Goal: Register for event/course

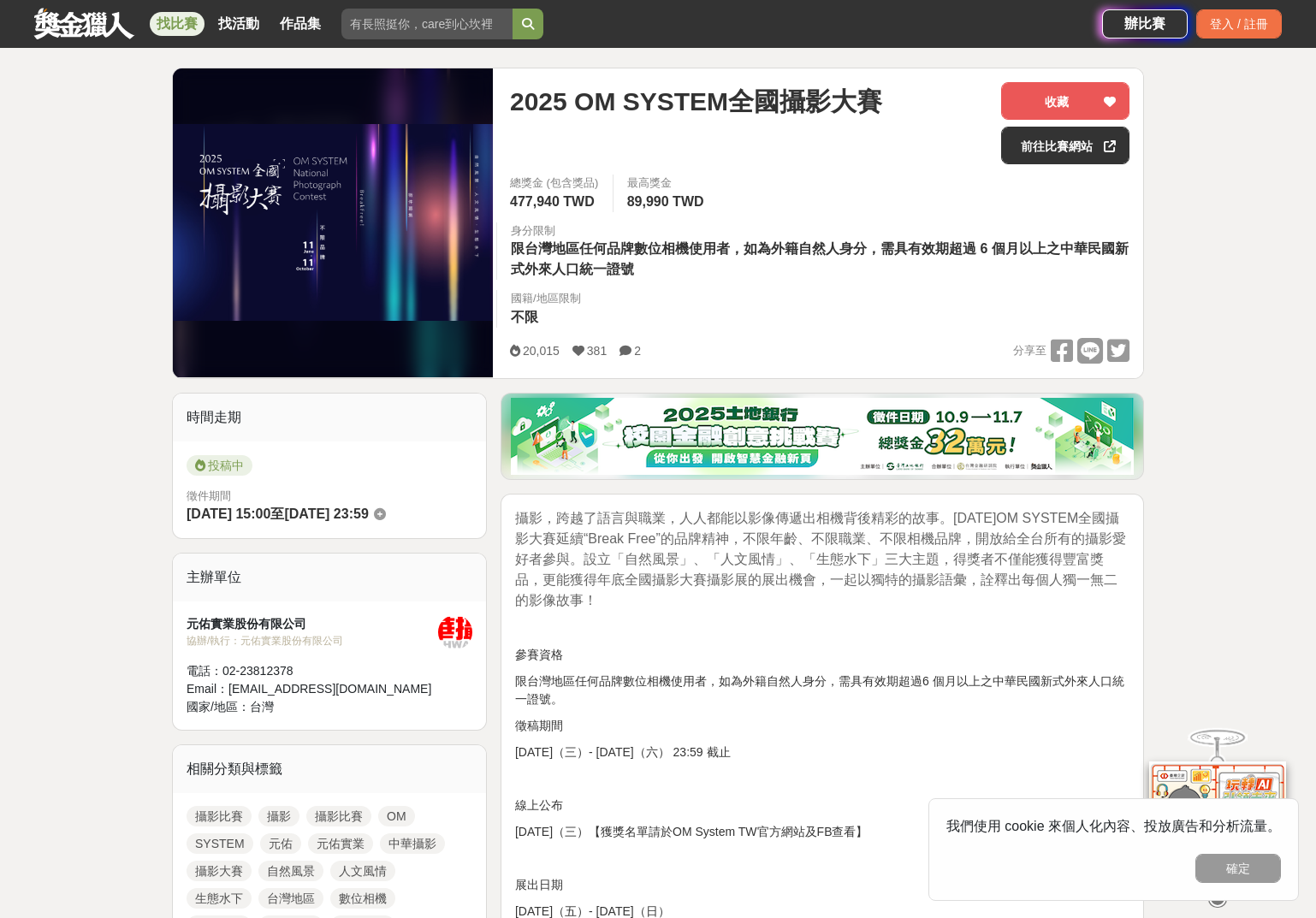
scroll to position [197, 0]
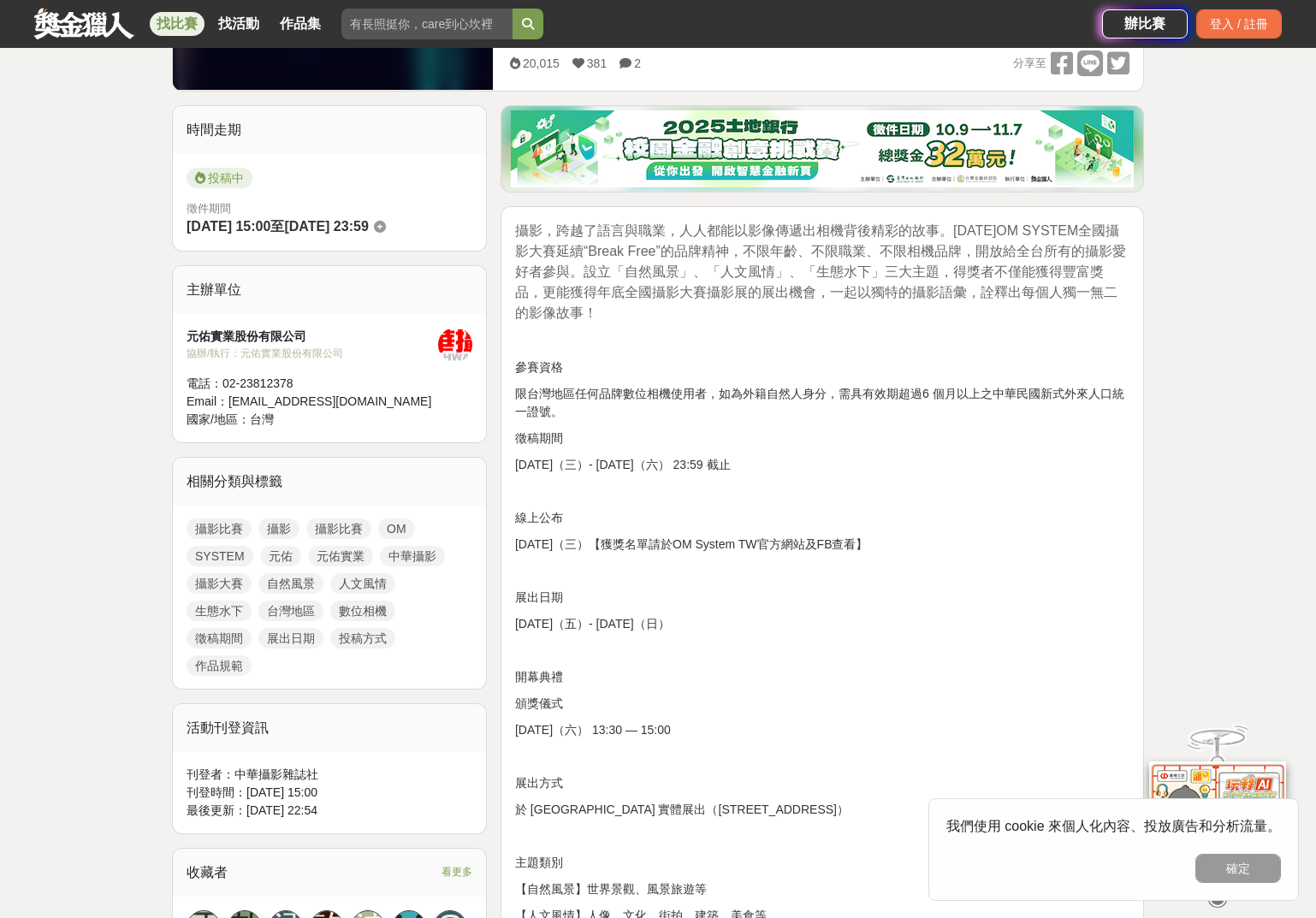
click at [899, 520] on p "線上公布" at bounding box center [822, 518] width 614 height 18
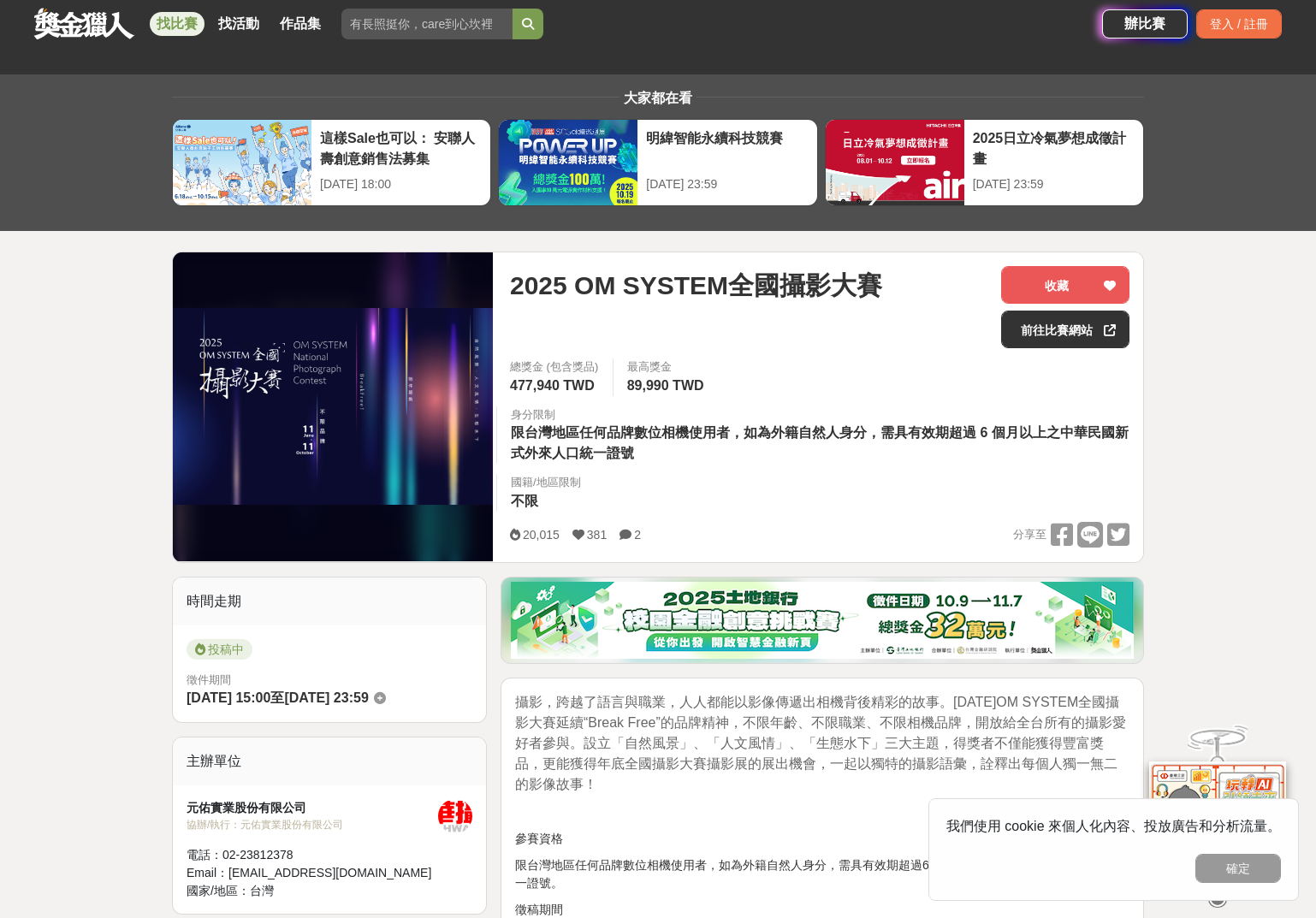
scroll to position [0, 0]
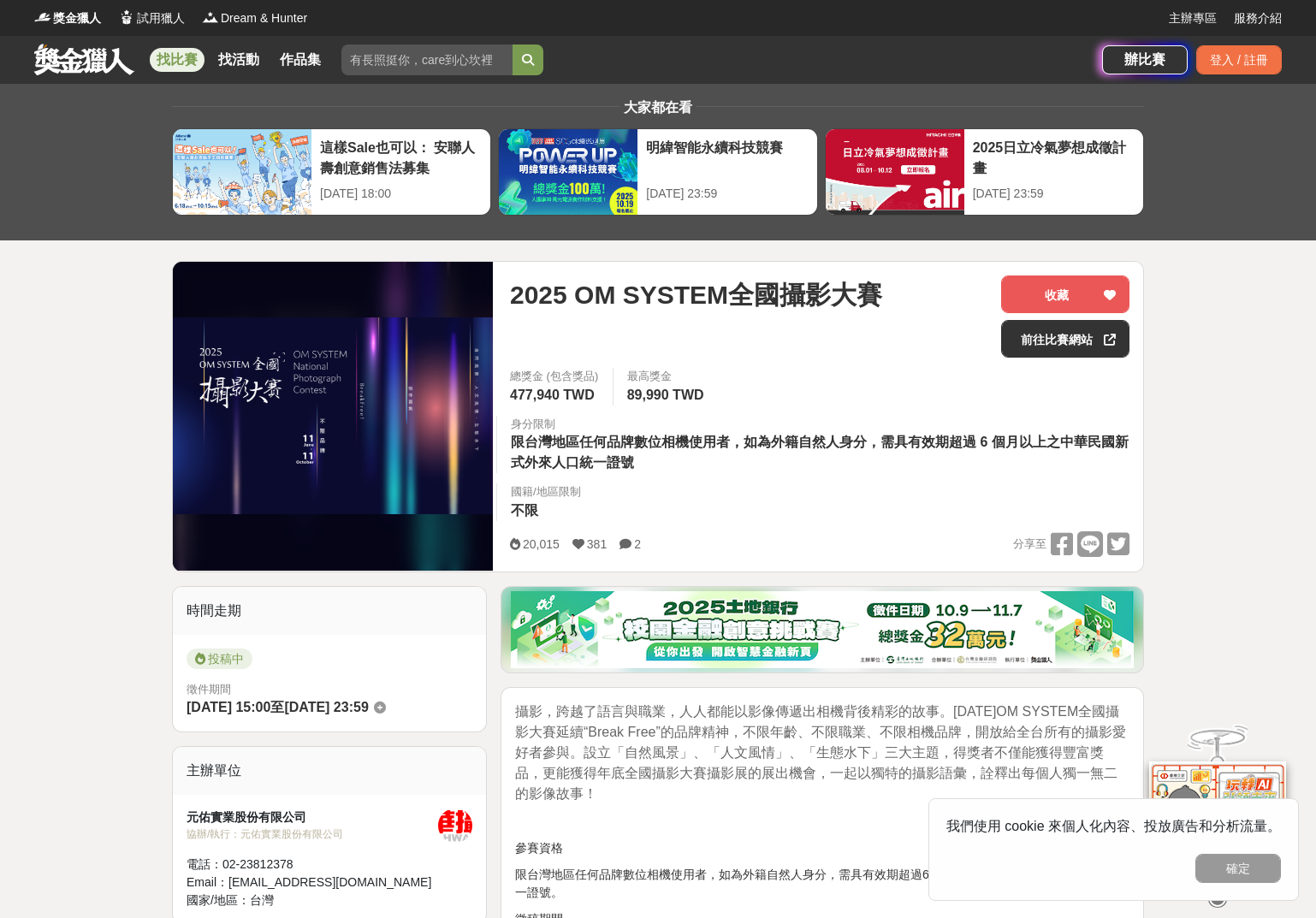
click at [968, 404] on div "總獎金 (包含獎品) 477,940 TWD 最高獎金 89,990 TWD 身分限制 限台灣地區任何品牌數位相機使用者，如為外籍自然人身分，需具有效期超過 …" at bounding box center [818, 449] width 646 height 163
click at [955, 487] on div "總獎金 (包含獎品) 477,940 TWD 最高獎金 89,990 TWD 身分限制 限台灣地區任何品牌數位相機使用者，如為外籍自然人身分，需具有效期超過 …" at bounding box center [818, 449] width 646 height 163
click at [1092, 345] on link "前往比賽網站" at bounding box center [1065, 338] width 128 height 37
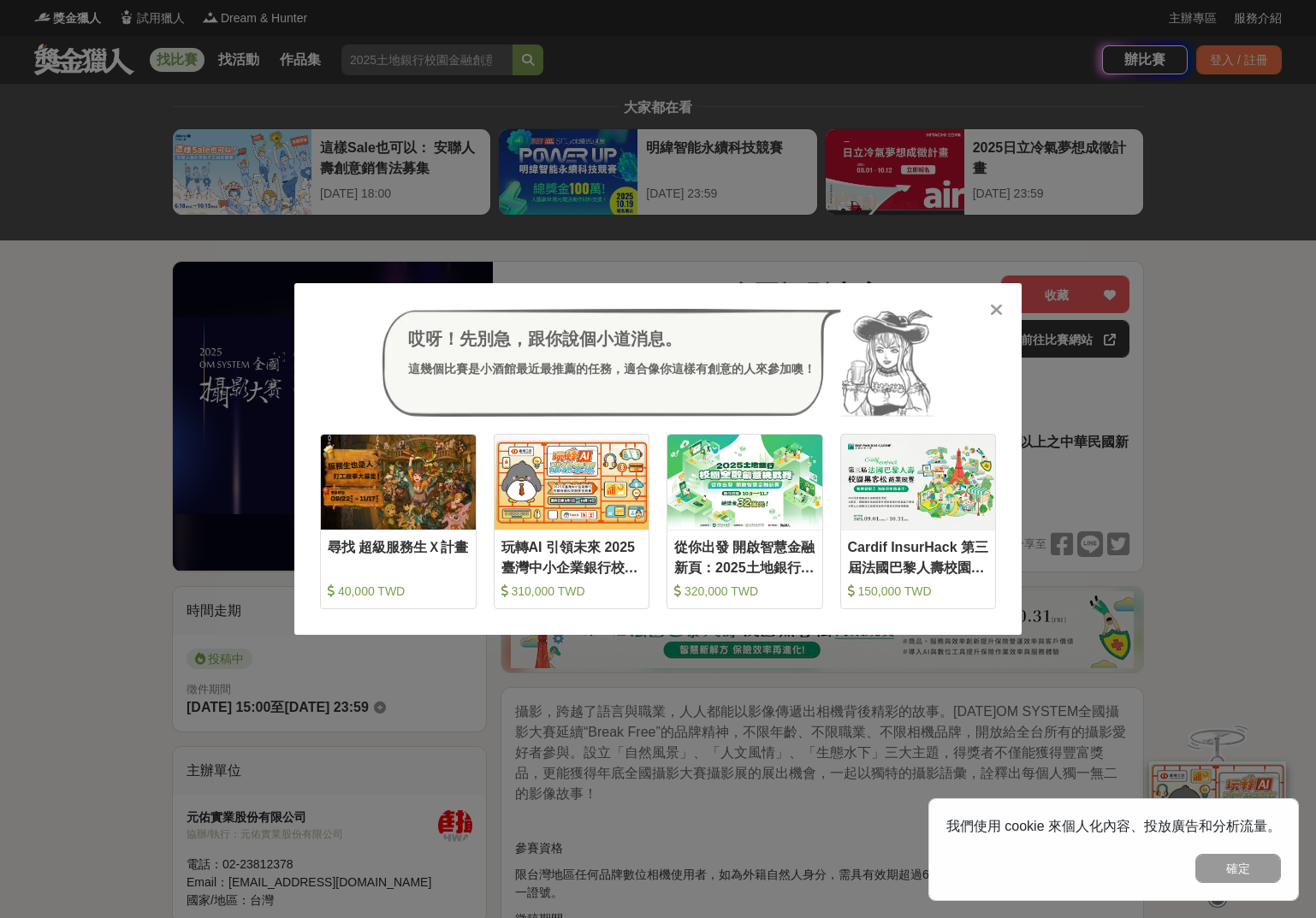
click at [995, 309] on icon at bounding box center [995, 309] width 13 height 17
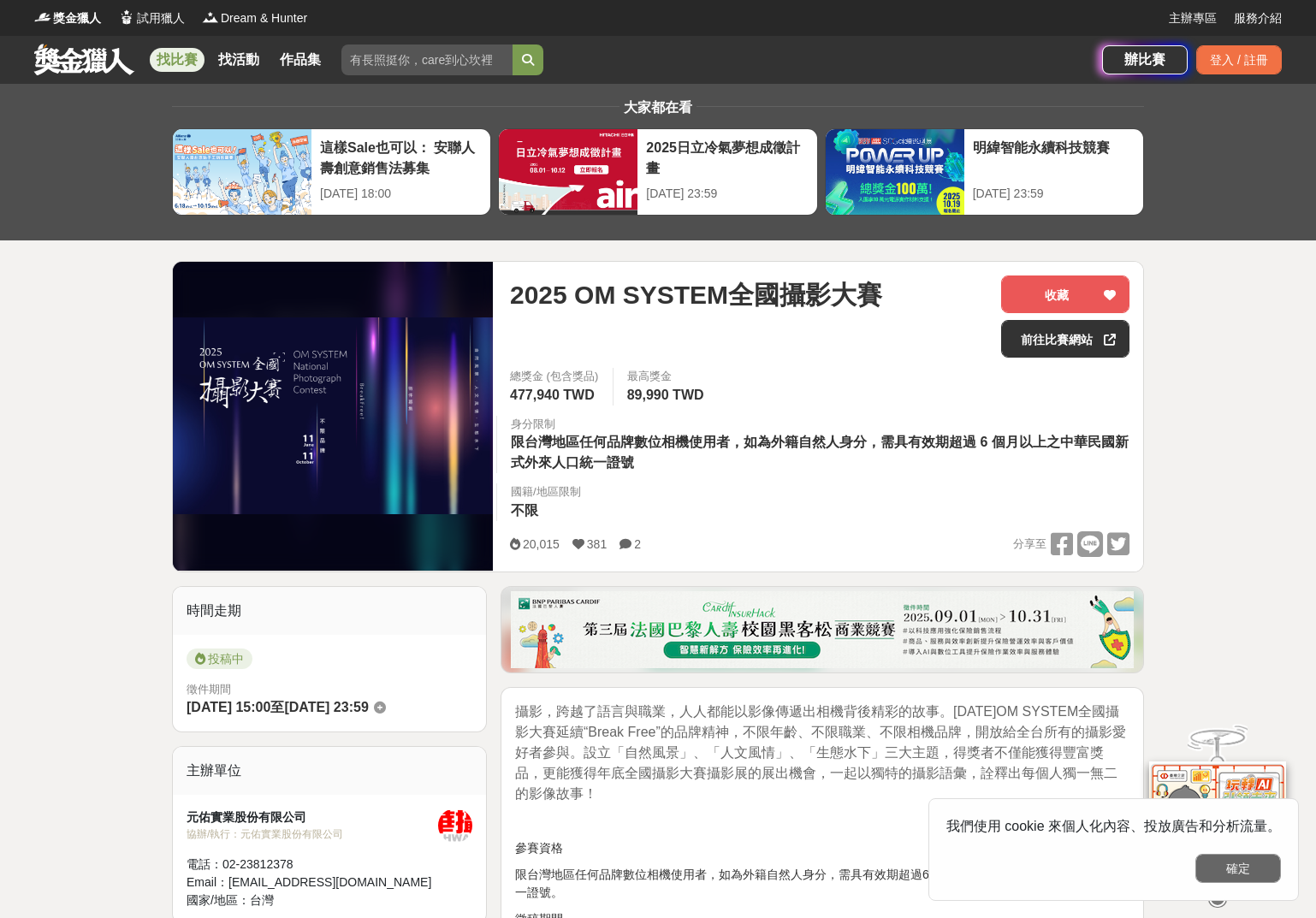
click at [1126, 720] on button "確定" at bounding box center [1237, 868] width 85 height 29
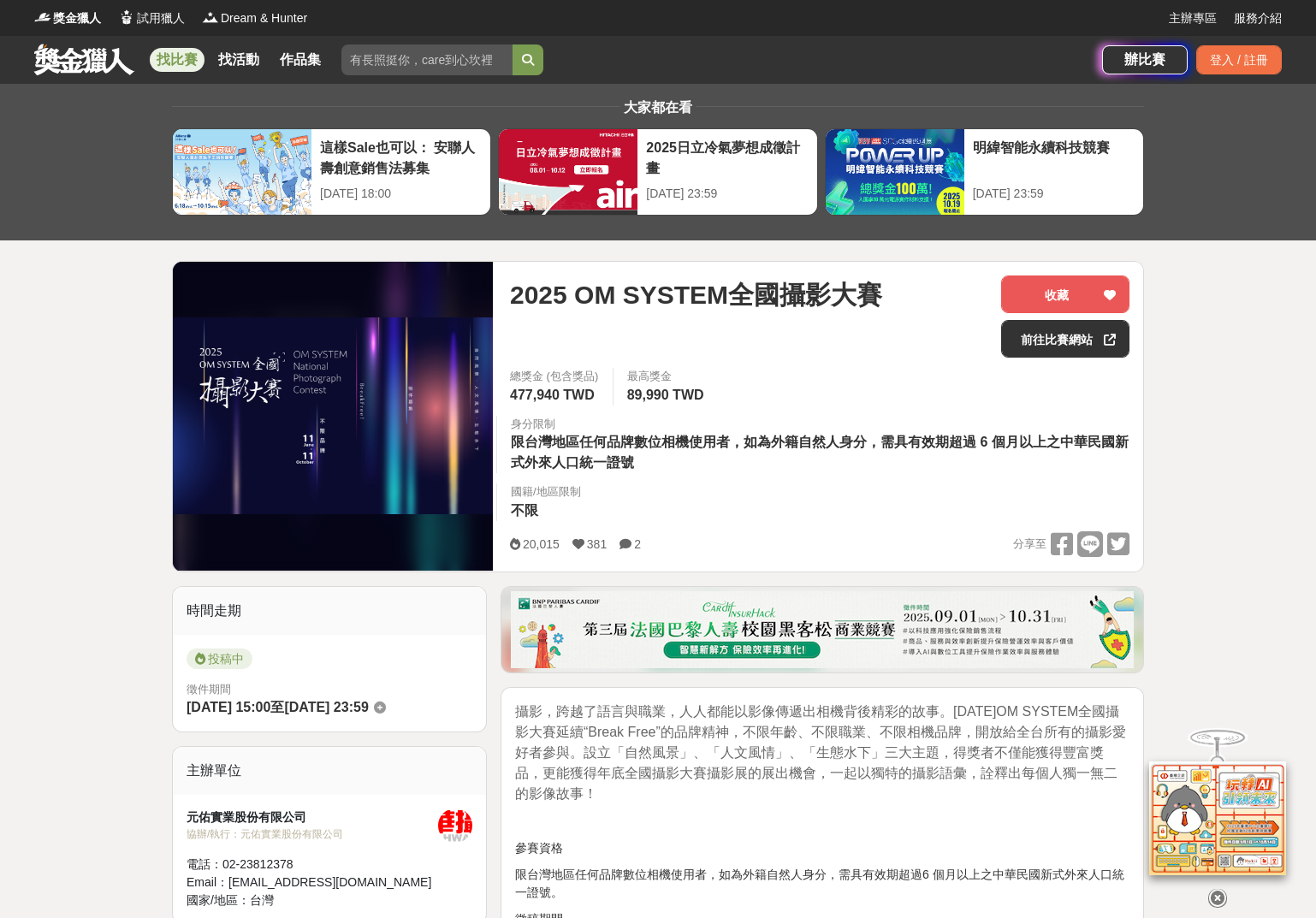
click at [1126, 720] on icon at bounding box center [1216, 897] width 19 height 19
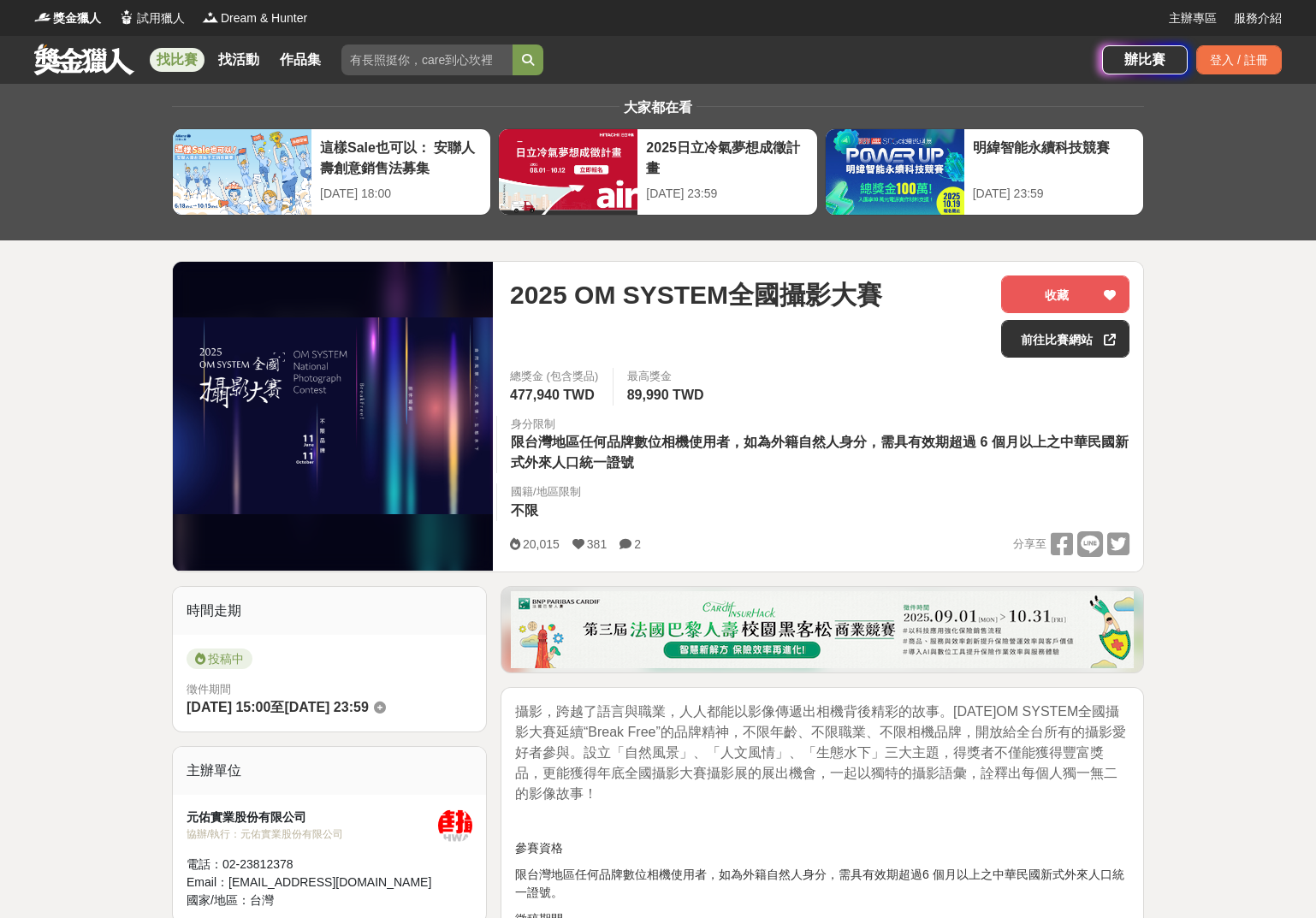
click at [1009, 720] on span "攝影，跨越了語言與職業，人人都能以影像傳遞出相機背後精彩的故事。2025年OM SYSTEM全國攝影大賽延續“Break Free”的品牌精神，不限年齡、不限…" at bounding box center [820, 752] width 611 height 97
click at [825, 720] on p "攝影，跨越了語言與職業，人人都能以影像傳遞出相機背後精彩的故事。2025年OM SYSTEM全國攝影大賽延續“Break Free”的品牌精神，不限年齡、不限…" at bounding box center [822, 752] width 614 height 103
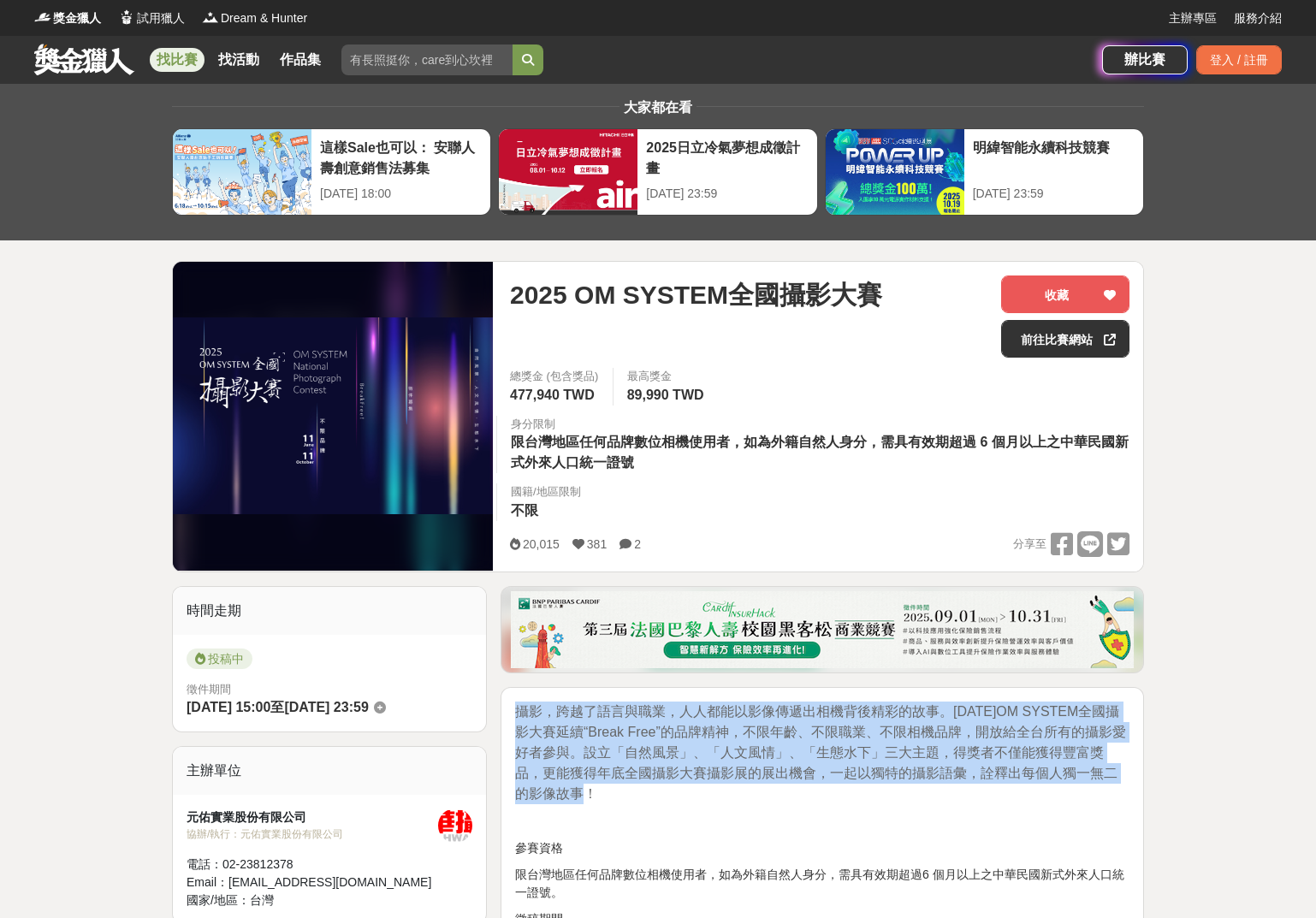
drag, startPoint x: 565, startPoint y: 797, endPoint x: 516, endPoint y: 715, distance: 95.5
click at [516, 715] on span "攝影，跨越了語言與職業，人人都能以影像傳遞出相機背後精彩的故事。2025年OM SYSTEM全國攝影大賽延續“Break Free”的品牌精神，不限年齡、不限…" at bounding box center [820, 752] width 611 height 97
click at [613, 720] on p "攝影，跨越了語言與職業，人人都能以影像傳遞出相機背後精彩的故事。2025年OM SYSTEM全國攝影大賽延續“Break Free”的品牌精神，不限年齡、不限…" at bounding box center [822, 752] width 614 height 103
drag, startPoint x: 568, startPoint y: 797, endPoint x: 507, endPoint y: 700, distance: 114.6
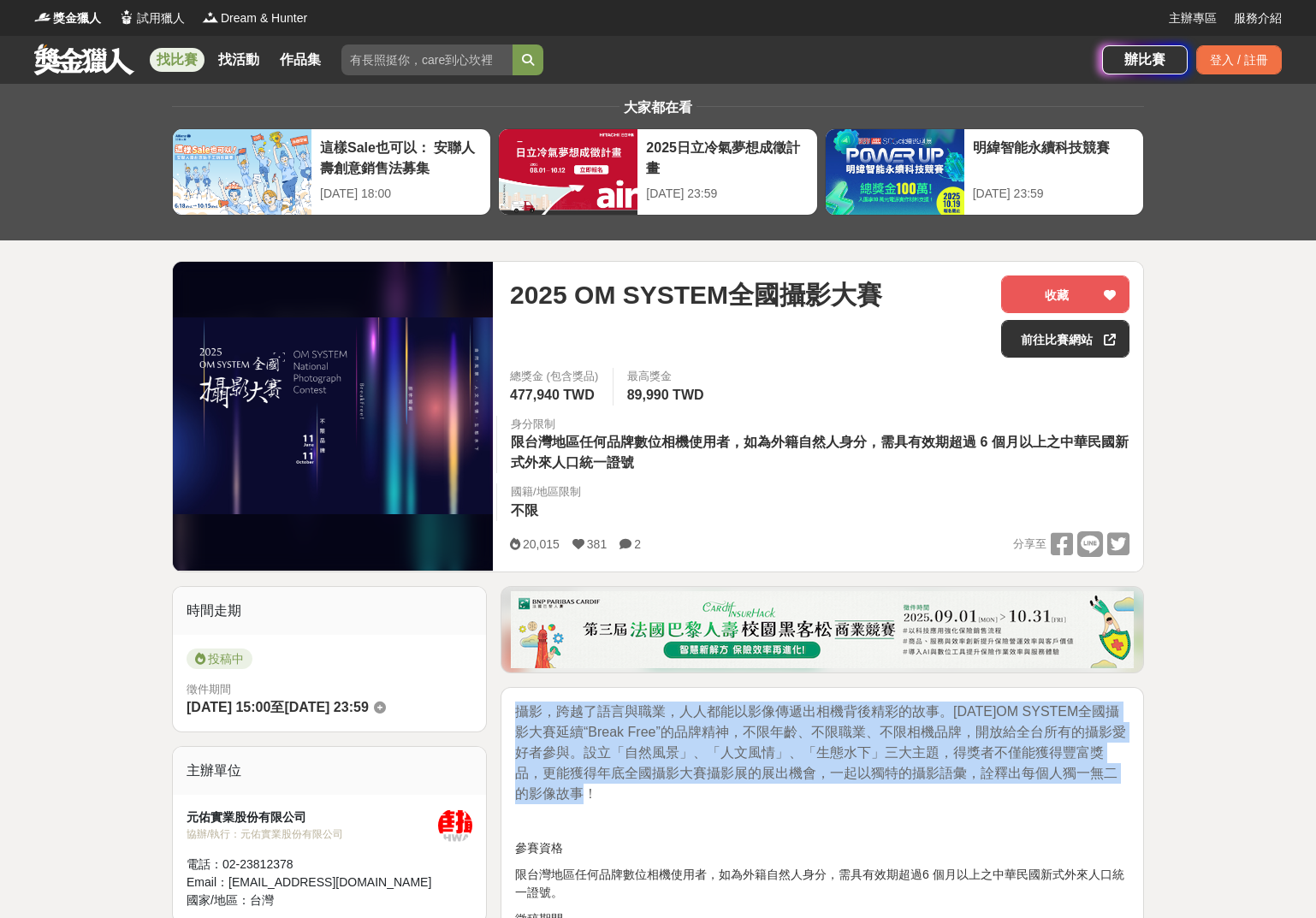
drag, startPoint x: 516, startPoint y: 709, endPoint x: 605, endPoint y: 795, distance: 123.8
click at [605, 720] on p "攝影，跨越了語言與職業，人人都能以影像傳遞出相機背後精彩的故事。2025年OM SYSTEM全國攝影大賽延續“Break Free”的品牌精神，不限年齡、不限…" at bounding box center [822, 752] width 614 height 103
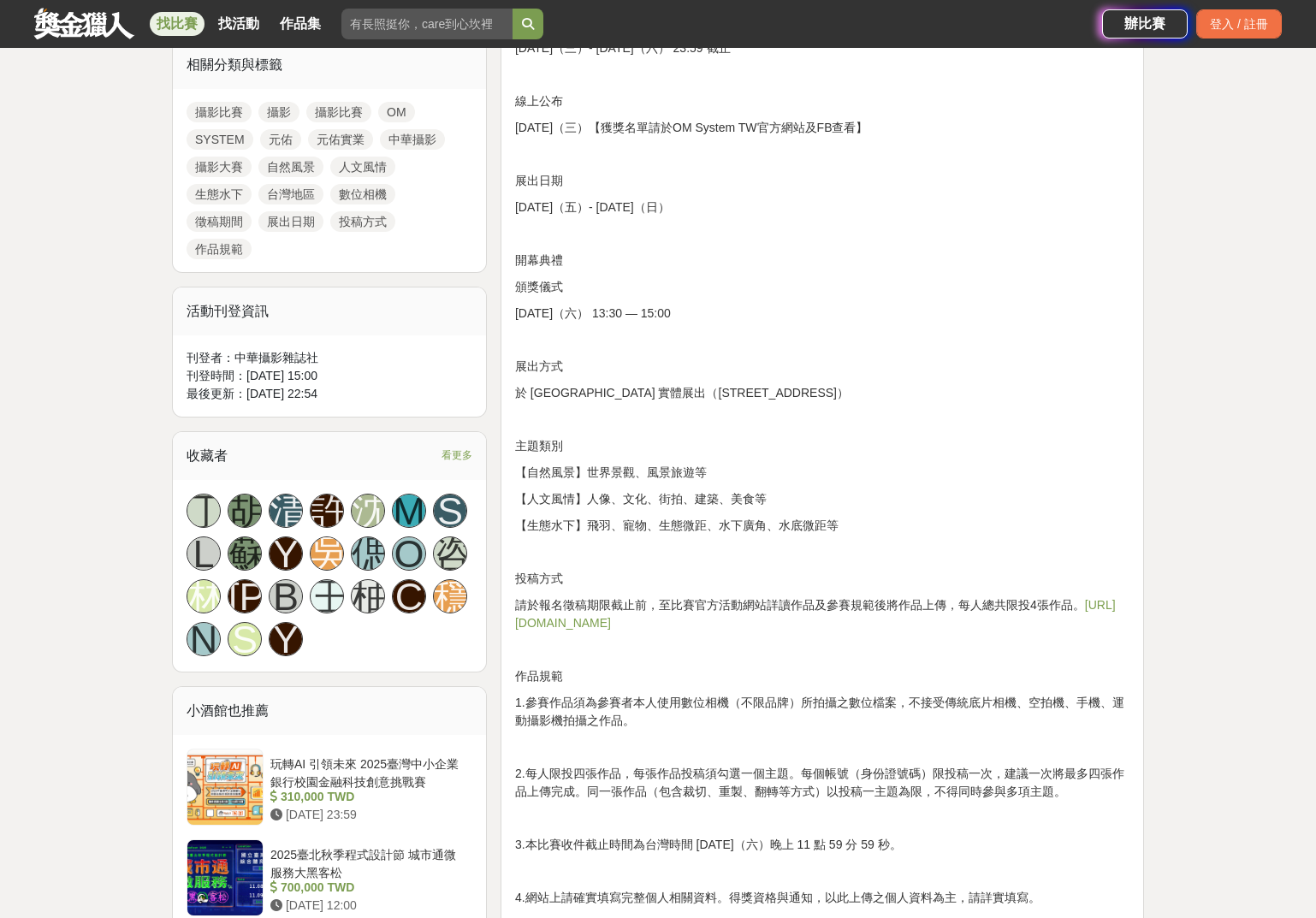
click at [605, 720] on p "2.每人限投四張作品，每張作品投稿須勾選一個主題。每個帳號（身份證號碼）限投稿一次，建議一次將最多四張作品上傳完成。同一張作品（包含裁切、重製、翻轉等方式）以…" at bounding box center [822, 782] width 614 height 36
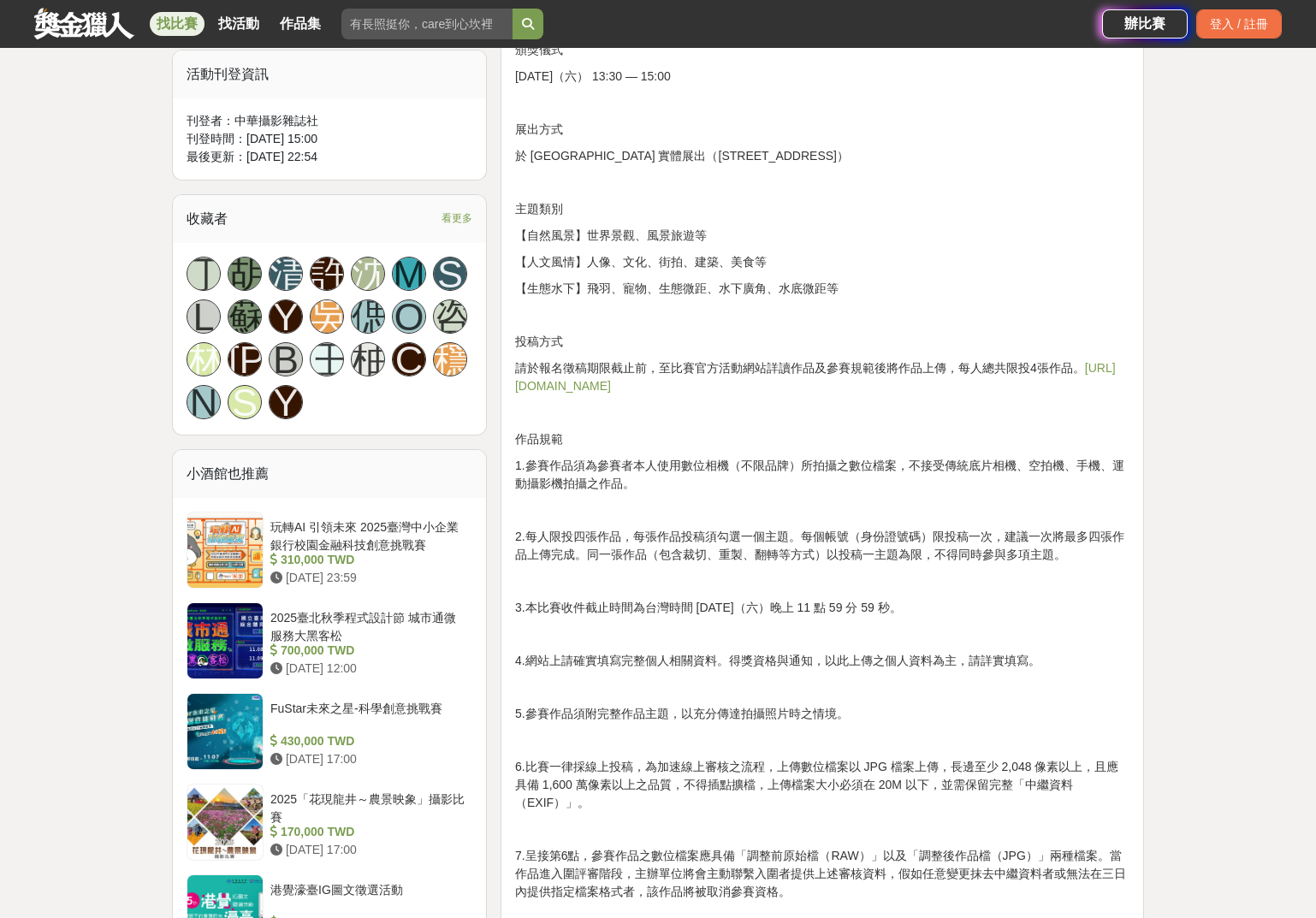
scroll to position [1228, 0]
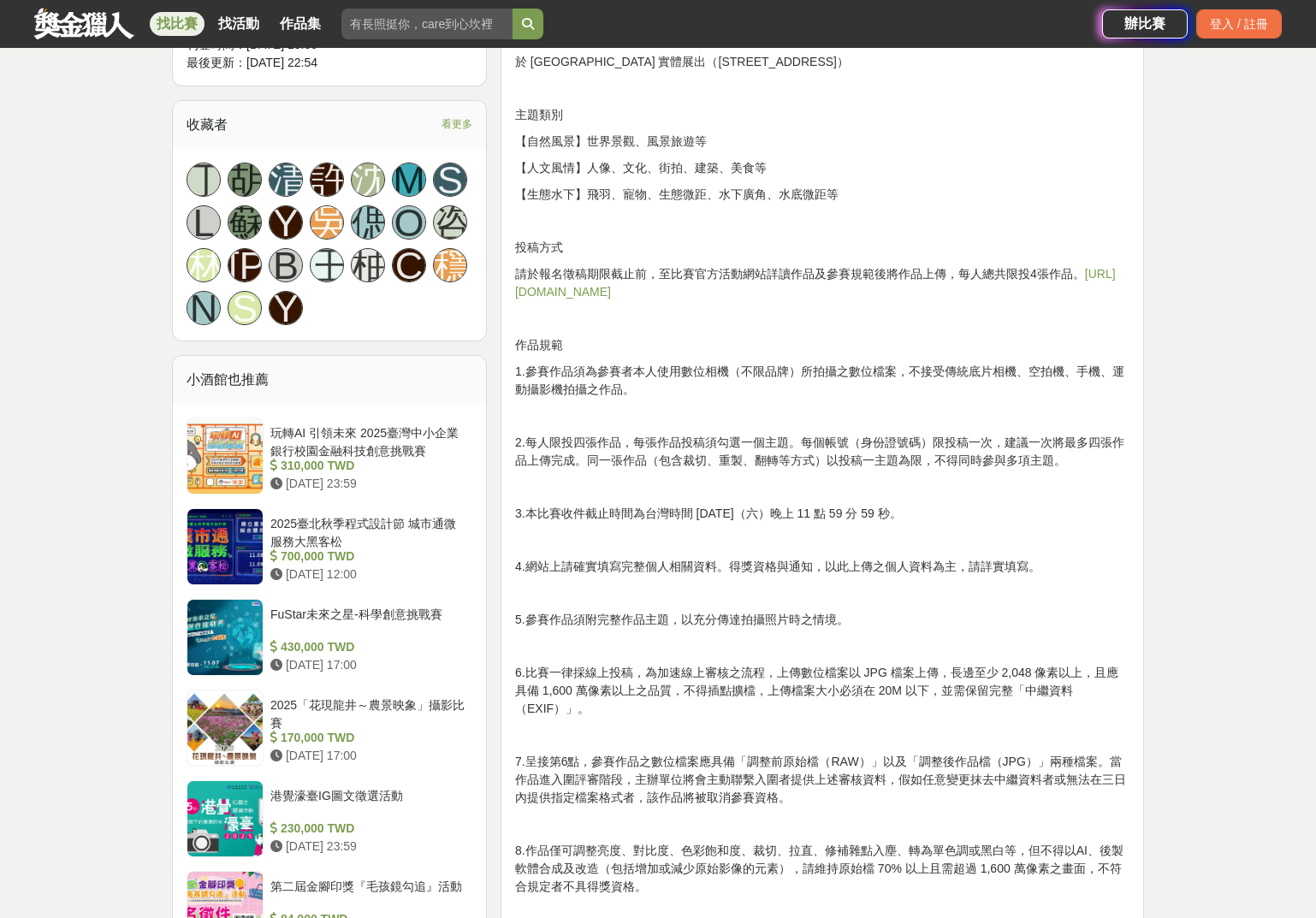
click at [643, 664] on p "6.比賽一律採線上投稿，為加速線上審核之流程，上傳數位檔案以 JPG 檔案上傳，長邊至少 2,048 像素以上，且應具備 1,600 萬像素以上之品質，不得插…" at bounding box center [822, 690] width 614 height 54
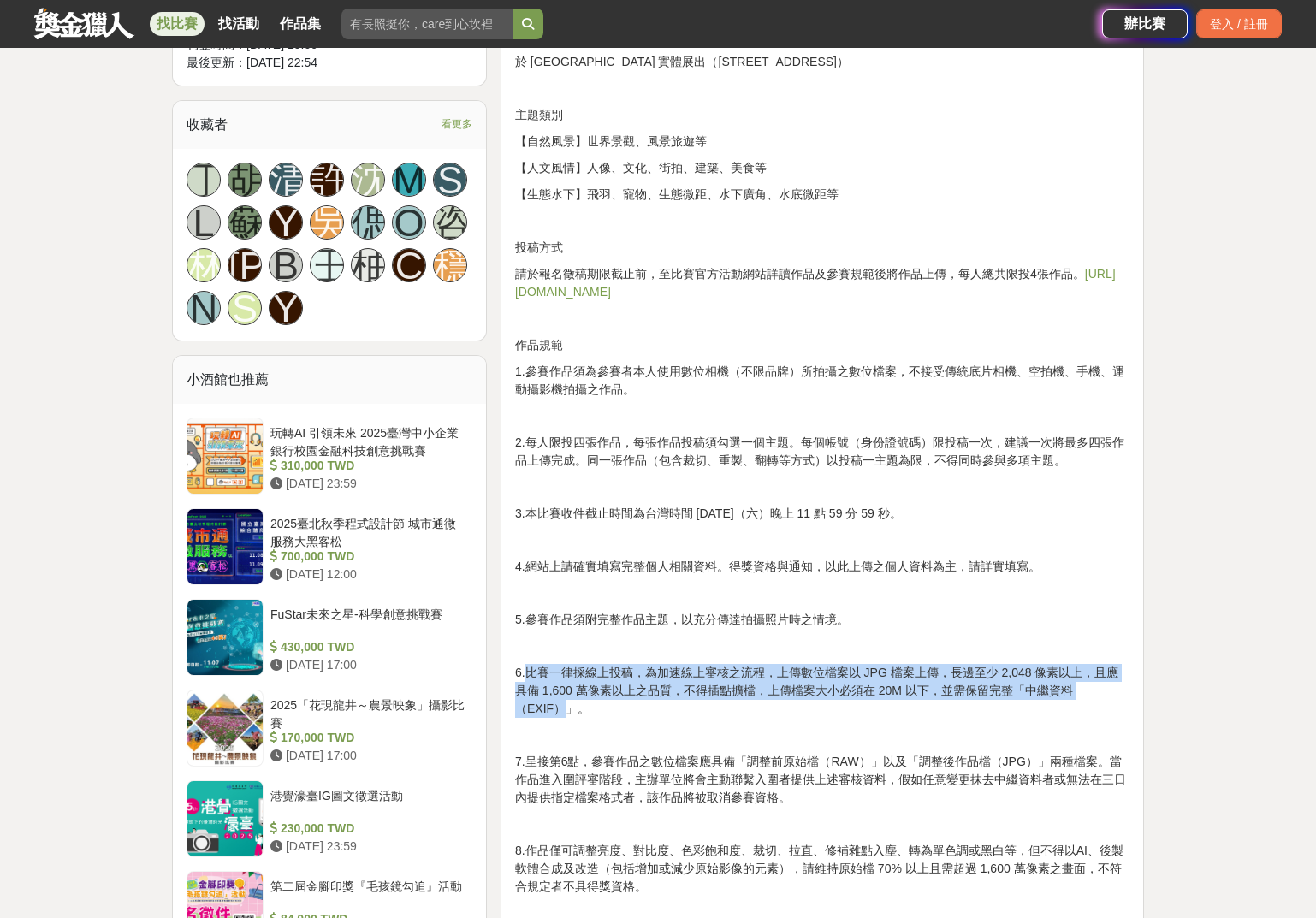
drag, startPoint x: 530, startPoint y: 676, endPoint x: 1101, endPoint y: 690, distance: 571.2
click at [1101, 690] on p "6.比賽一律採線上投稿，為加速線上審核之流程，上傳數位檔案以 JPG 檔案上傳，長邊至少 2,048 像素以上，且應具備 1,600 萬像素以上之品質，不得插…" at bounding box center [822, 690] width 614 height 54
drag, startPoint x: 1116, startPoint y: 691, endPoint x: 528, endPoint y: 677, distance: 588.2
click at [528, 677] on p "6.比賽一律採線上投稿，為加速線上審核之流程，上傳數位檔案以 JPG 檔案上傳，長邊至少 2,048 像素以上，且應具備 1,600 萬像素以上之品質，不得插…" at bounding box center [822, 690] width 614 height 54
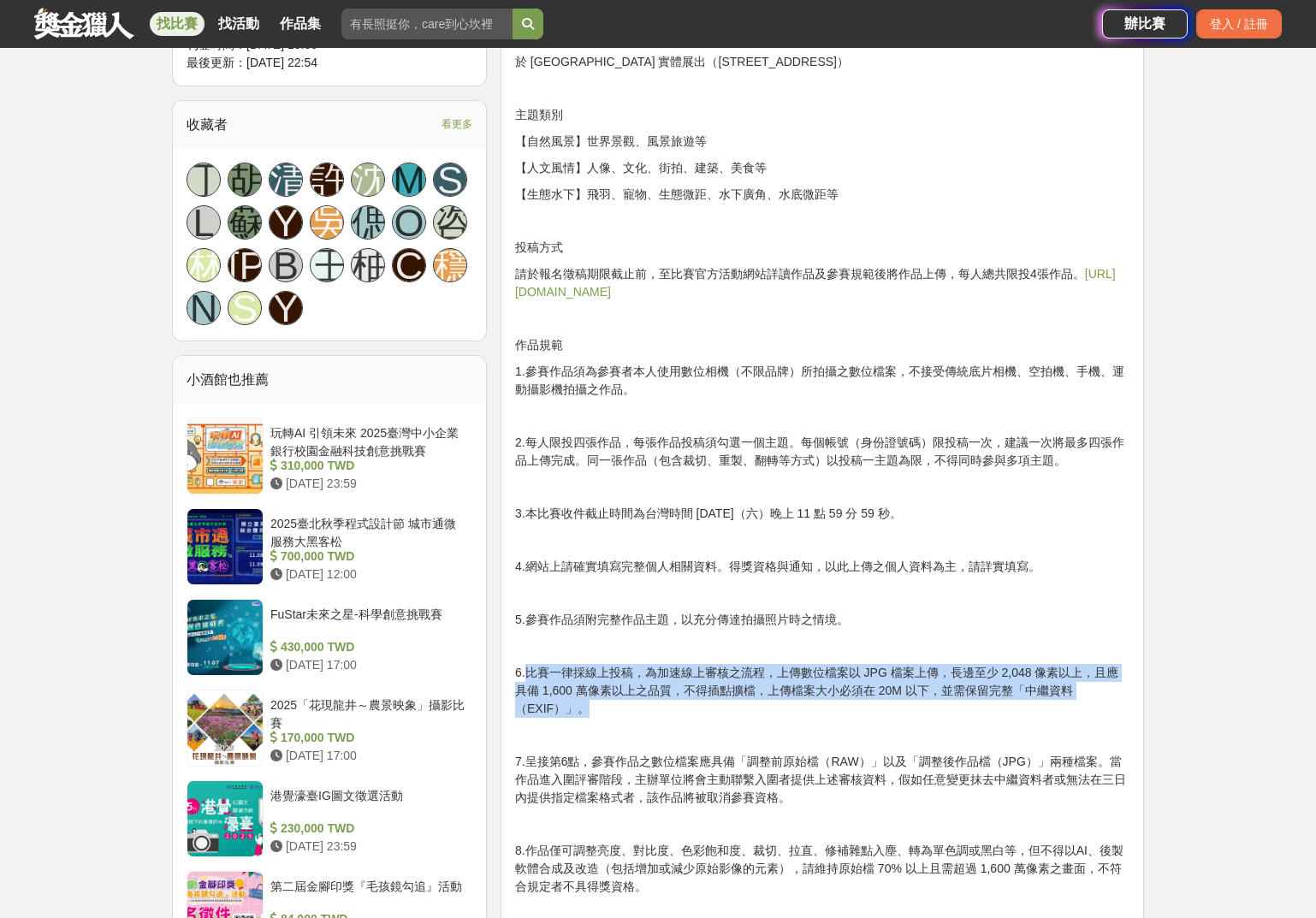
click at [528, 677] on p "6.比賽一律採線上投稿，為加速線上審核之流程，上傳數位檔案以 JPG 檔案上傳，長邊至少 2,048 像素以上，且應具備 1,600 萬像素以上之品質，不得插…" at bounding box center [822, 690] width 614 height 54
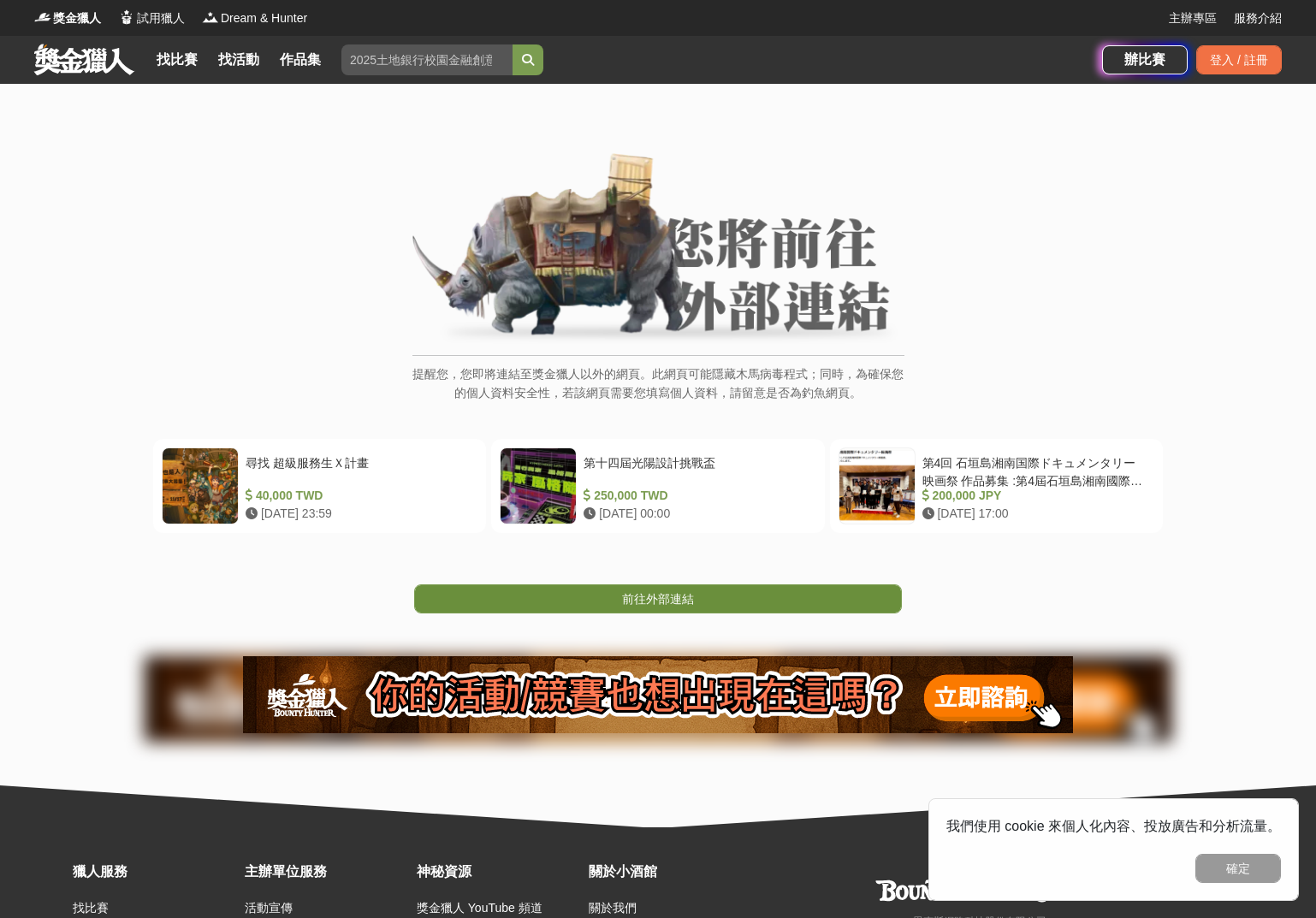
click at [709, 605] on link "前往外部連結" at bounding box center [657, 599] width 488 height 29
